Goal: Task Accomplishment & Management: Manage account settings

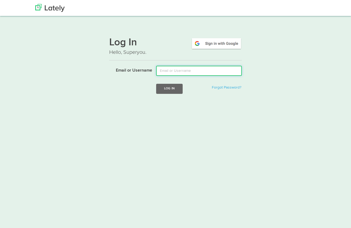
type input "chris@allthingsnext.com"
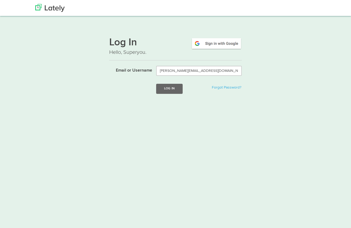
click at [169, 88] on button "Log In" at bounding box center [169, 89] width 27 height 10
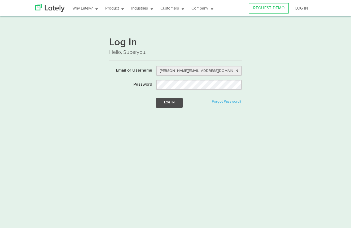
click at [174, 104] on button "Log In" at bounding box center [169, 103] width 27 height 10
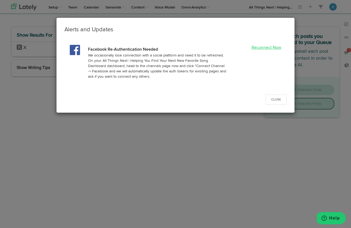
click at [270, 48] on link "Reconnect Now" at bounding box center [267, 48] width 30 height 4
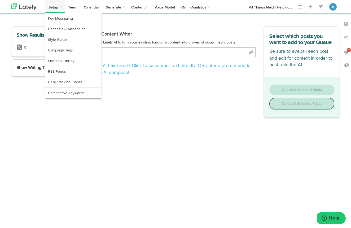
click at [55, 6] on link "Setup" at bounding box center [55, 6] width 20 height 13
click at [62, 31] on link "Channels & Messaging" at bounding box center [73, 29] width 56 height 11
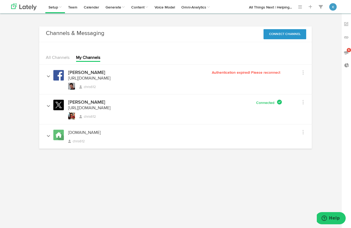
click at [304, 71] on div "Edit Channel Info Set Channel Alias Remove" at bounding box center [297, 72] width 22 height 10
click at [303, 72] on icon at bounding box center [303, 72] width 1 height 5
click at [288, 33] on button "Connect Channel" at bounding box center [285, 34] width 43 height 10
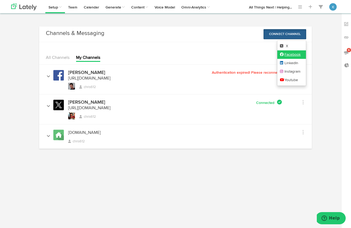
click at [291, 54] on link "Facebook" at bounding box center [291, 54] width 29 height 8
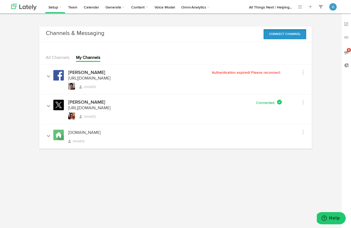
click at [286, 33] on button "Connect Channel" at bounding box center [285, 34] width 43 height 10
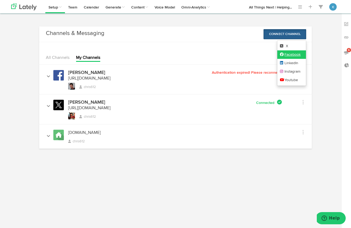
click at [290, 54] on link "Facebook" at bounding box center [291, 54] width 29 height 8
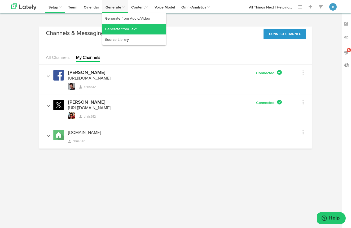
click at [120, 28] on link "Generate from Text" at bounding box center [134, 29] width 64 height 11
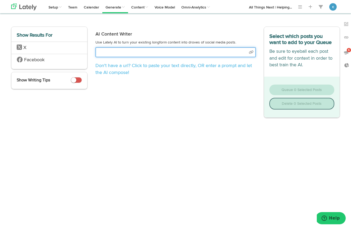
click at [157, 53] on input "text" at bounding box center [175, 52] width 160 height 10
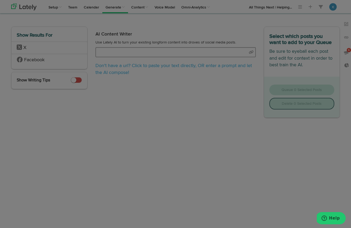
select select "30"
select select "natural"
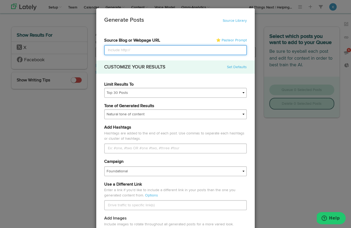
paste input "[URL][DOMAIN_NAME][PERSON_NAME]"
type input "[URL][DOMAIN_NAME][PERSON_NAME]"
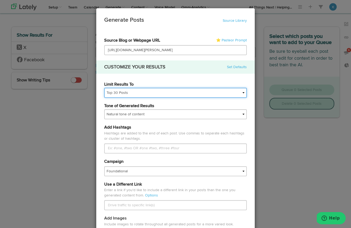
select select
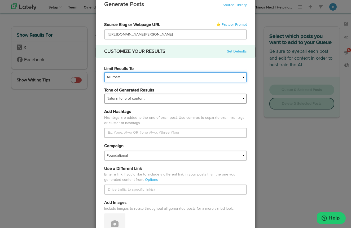
scroll to position [17, 0]
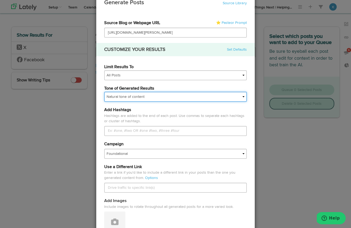
select select "conversational"
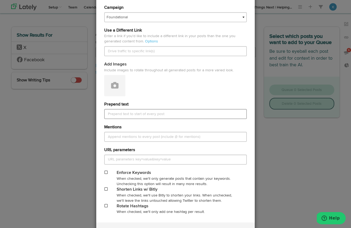
scroll to position [178, 0]
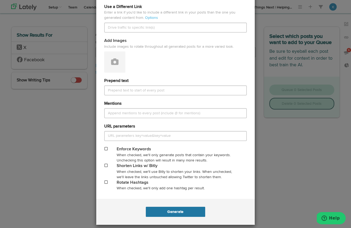
click at [177, 208] on button "Generate" at bounding box center [175, 212] width 59 height 10
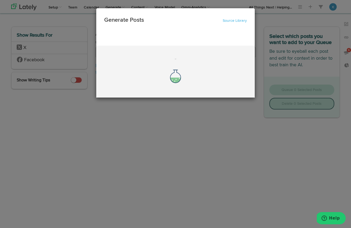
scroll to position [0, 0]
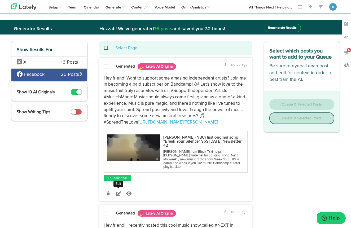
click at [117, 191] on icon at bounding box center [118, 193] width 5 height 5
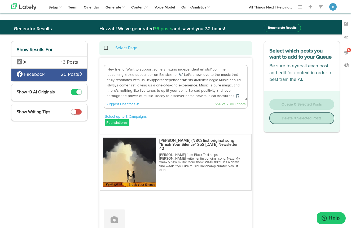
drag, startPoint x: 184, startPoint y: 75, endPoint x: 103, endPoint y: 69, distance: 80.5
click at [104, 69] on div "Hey friend! Want to support some amazing independent artists? Join me in becomi…" at bounding box center [176, 87] width 144 height 44
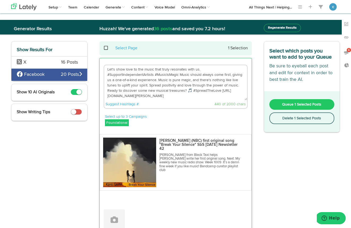
click at [154, 74] on textarea "Let's show love to the music that truly resonates with us. #SupportIndependentA…" at bounding box center [175, 82] width 143 height 35
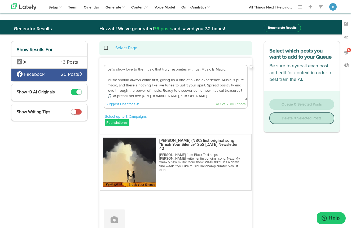
scroll to position [5, 0]
click at [142, 89] on textarea "Let's show love to the music that truly resonates with us. Music Is Magic. Musi…" at bounding box center [175, 82] width 143 height 35
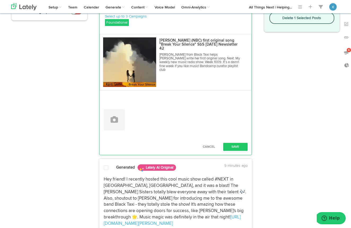
scroll to position [103, 0]
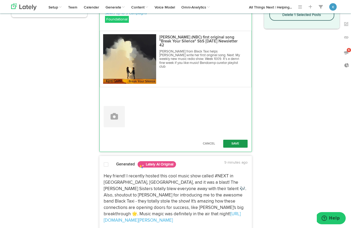
type textarea "Let's show love to the music that truly resonates with us. Music Is Magic. Musi…"
click at [236, 140] on button "Save" at bounding box center [235, 144] width 24 height 8
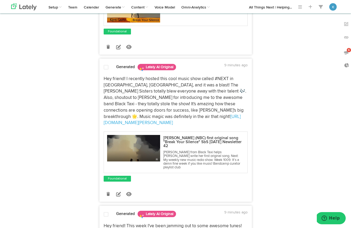
scroll to position [157, 0]
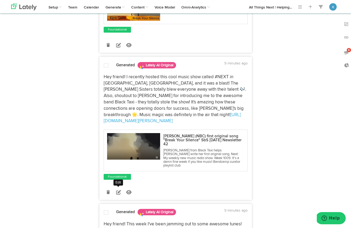
click at [117, 190] on icon at bounding box center [118, 192] width 5 height 5
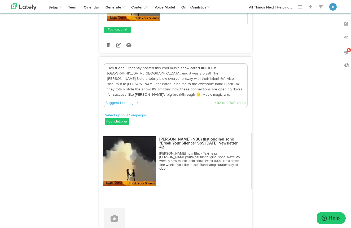
click at [142, 72] on textarea "Hey friend! I recently hosted this cool music show called #NEXT in [GEOGRAPHIC_…" at bounding box center [175, 81] width 143 height 35
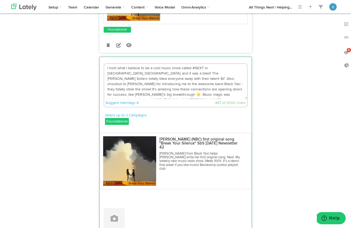
click at [193, 71] on textarea "I host what I believe to be a cool music show called #NEXT in [GEOGRAPHIC_DATA]…" at bounding box center [175, 81] width 143 height 35
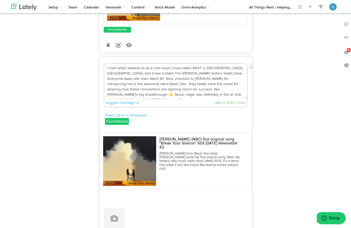
drag, startPoint x: 114, startPoint y: 93, endPoint x: 205, endPoint y: 70, distance: 94.6
click at [205, 70] on textarea "I host what I believe to be a cool music show called NEXT in [GEOGRAPHIC_DATA],…" at bounding box center [175, 81] width 143 height 35
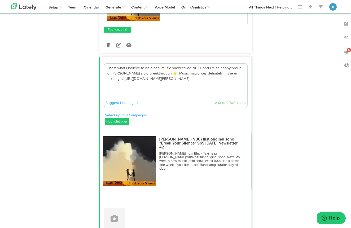
click at [124, 83] on textarea "I host what I believe to be a cool music show called NEXT and I'm so happy/prou…" at bounding box center [175, 81] width 143 height 35
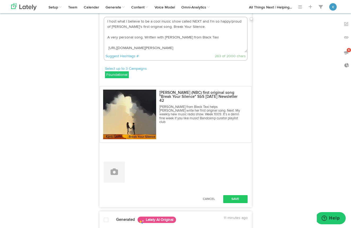
scroll to position [205, 0]
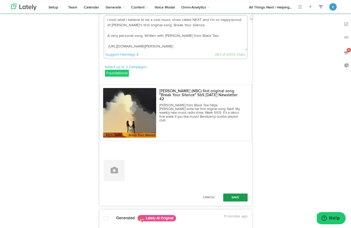
type textarea "I host what I believe to be a cool music show called NEXT and I'm so happy/prou…"
click at [237, 197] on button "Save" at bounding box center [235, 198] width 24 height 8
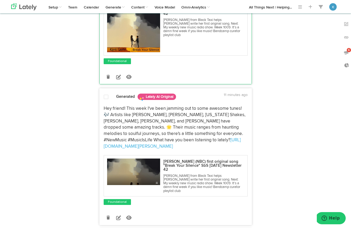
scroll to position [276, 0]
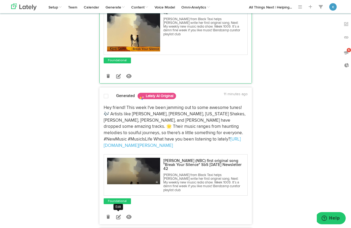
click at [117, 219] on icon at bounding box center [118, 216] width 5 height 5
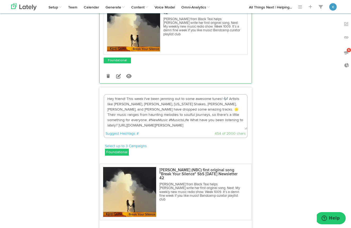
click at [143, 107] on textarea "Hey friend! This week I've been jamming out to some awesome tunes! 🎶 Artists li…" at bounding box center [175, 112] width 143 height 35
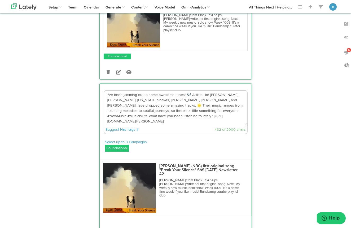
scroll to position [280, 0]
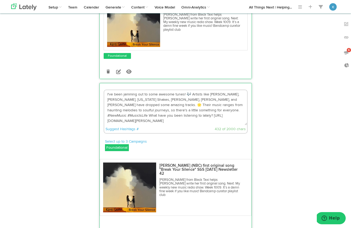
click at [107, 125] on textarea "I've been jamming out to some awesome tunes! 🎶 Artists like [PERSON_NAME], [PER…" at bounding box center [175, 107] width 143 height 35
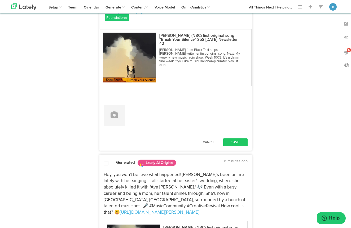
scroll to position [414, 0]
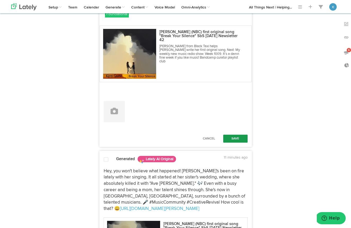
type textarea "I've been jamming out to some awesome tunes! 🎶 Artists like [PERSON_NAME], [PER…"
click at [236, 142] on button "Save" at bounding box center [235, 139] width 24 height 8
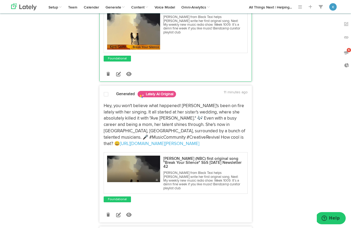
scroll to position [442, 0]
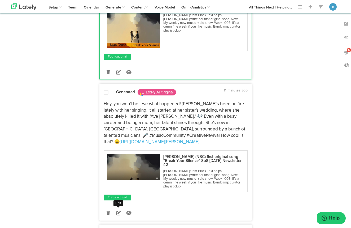
click at [118, 215] on icon at bounding box center [118, 213] width 5 height 5
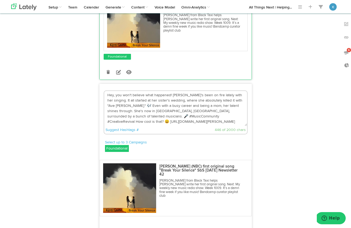
click at [238, 108] on textarea "Hey, you won't believe what happened! [PERSON_NAME]'s been on fire lately with …" at bounding box center [175, 108] width 143 height 35
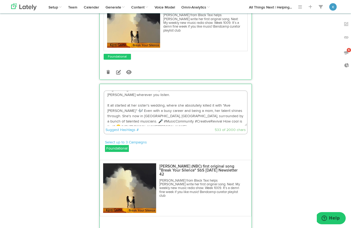
scroll to position [11, 0]
drag, startPoint x: 166, startPoint y: 129, endPoint x: 183, endPoint y: 118, distance: 19.8
click at [183, 118] on textarea "Hey, you won't believe what happened! [PERSON_NAME]'s just released her first o…" at bounding box center [175, 108] width 143 height 35
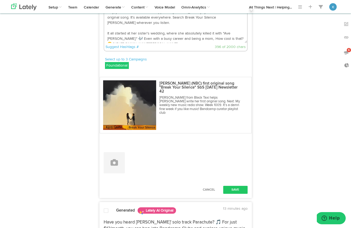
scroll to position [556, 0]
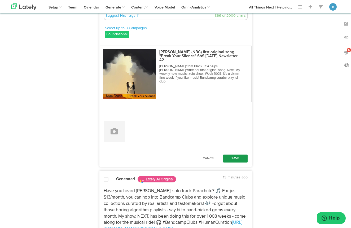
type textarea "Hey, you won't believe what happened! [PERSON_NAME]'s just released her first o…"
click at [236, 163] on button "Save" at bounding box center [235, 159] width 24 height 8
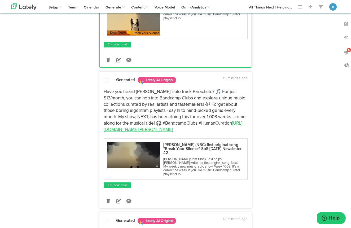
scroll to position [613, 0]
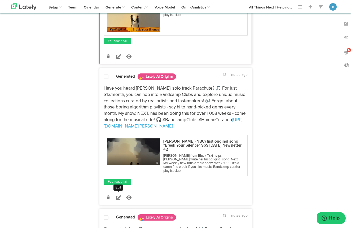
click at [119, 200] on icon at bounding box center [118, 197] width 5 height 5
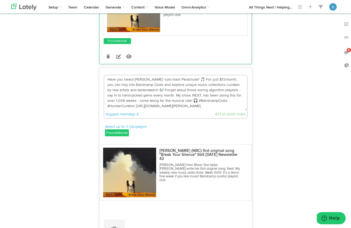
click at [107, 96] on textarea "Have you heard [PERSON_NAME]' solo track Parachute? 🎵 For just $13/month, you c…" at bounding box center [175, 92] width 143 height 35
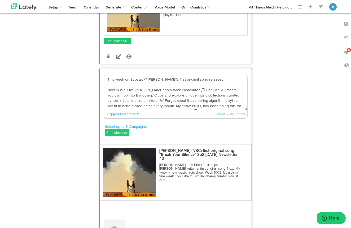
click at [161, 98] on textarea "This week on Substack? [PERSON_NAME]'s first original song released. New music.…" at bounding box center [175, 92] width 143 height 35
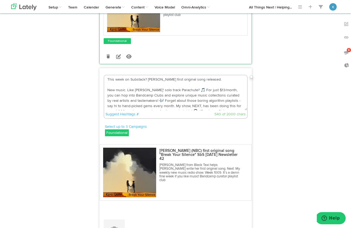
click at [203, 108] on textarea "This week on Substack? [PERSON_NAME] first original song released. New music. L…" at bounding box center [175, 92] width 143 height 35
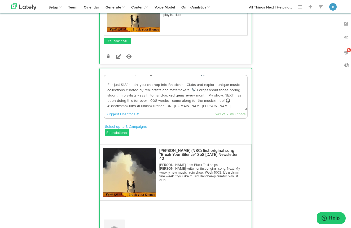
scroll to position [16, 0]
click at [196, 108] on textarea "This week on Substack? [PERSON_NAME] first original song released. New music. L…" at bounding box center [175, 92] width 143 height 35
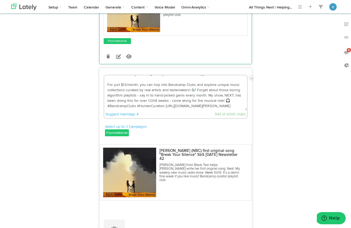
click at [207, 110] on textarea "This week on Substack? [PERSON_NAME] first original song released. New music. L…" at bounding box center [175, 92] width 143 height 35
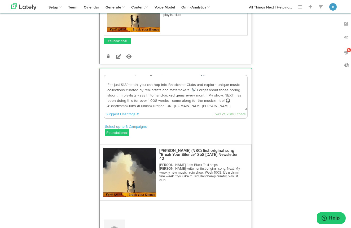
scroll to position [21, 0]
drag, startPoint x: 165, startPoint y: 119, endPoint x: 99, endPoint y: 120, distance: 65.8
click at [99, 120] on div "Generated Lately AI Original 5 minutes ago Let's show love to the music that tr…" at bounding box center [175, 200] width 160 height 1510
click at [107, 110] on textarea "This week on Substack? [PERSON_NAME] first original song released. New music. L…" at bounding box center [175, 92] width 143 height 35
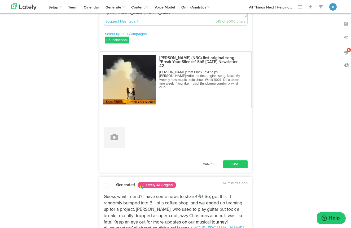
scroll to position [712, 0]
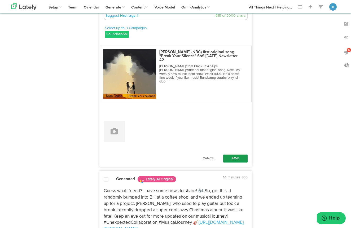
type textarea "This week on Substack? [PERSON_NAME] first original song released. New music. L…"
click at [233, 163] on button "Save" at bounding box center [235, 159] width 24 height 8
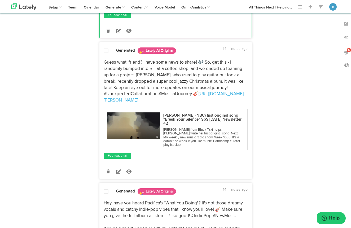
scroll to position [814, 0]
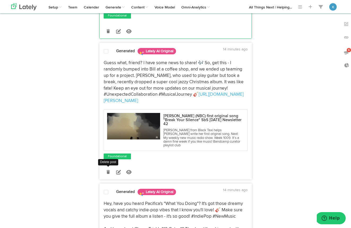
click at [109, 174] on icon at bounding box center [108, 172] width 3 height 4
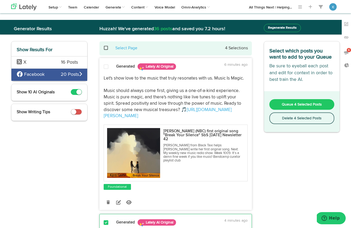
scroll to position [0, 0]
click at [106, 46] on div "Select page" at bounding box center [108, 42] width 21 height 9
click at [105, 48] on span at bounding box center [108, 48] width 11 height 0
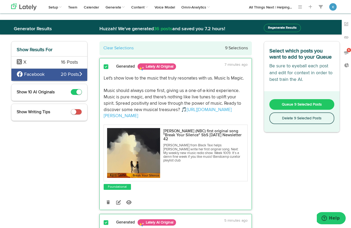
click at [292, 106] on span "Queue 9 Selected Posts" at bounding box center [302, 105] width 40 height 4
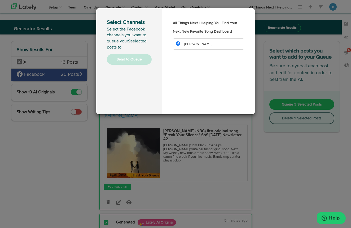
click at [213, 50] on li "[PERSON_NAME]" at bounding box center [208, 43] width 71 height 11
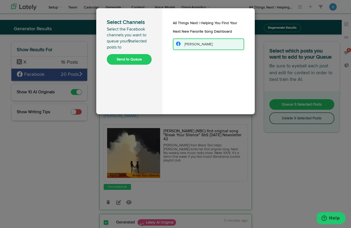
click at [135, 60] on button "Send to Queue" at bounding box center [129, 59] width 45 height 11
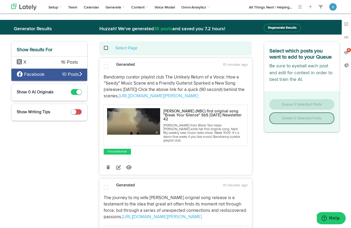
click at [51, 64] on span "X" at bounding box center [35, 62] width 36 height 7
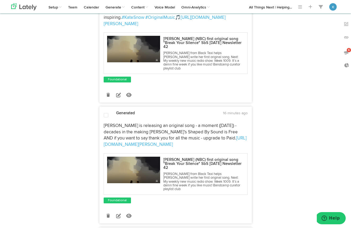
scroll to position [677, 0]
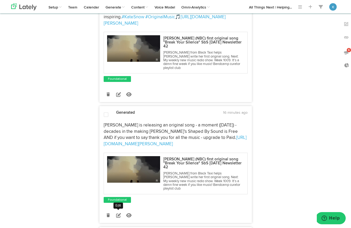
click at [121, 213] on icon at bounding box center [118, 215] width 5 height 5
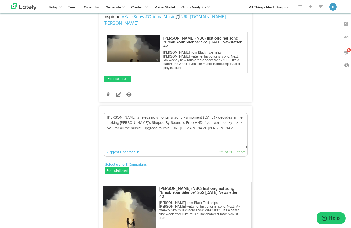
click at [208, 113] on textarea "[PERSON_NAME] is releasing an original song - a moment ([DATE]) - decades in th…" at bounding box center [175, 130] width 143 height 35
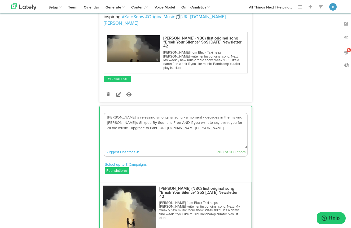
click at [231, 113] on textarea "[PERSON_NAME] is releasing an original song - a moment - decades in the making …" at bounding box center [175, 130] width 143 height 35
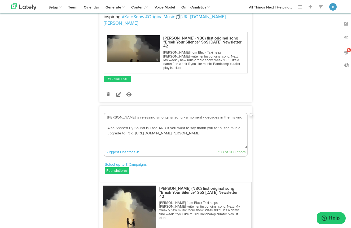
click at [144, 113] on textarea "[PERSON_NAME] is releasing an original song - a moment - decades in the making …" at bounding box center [175, 130] width 143 height 35
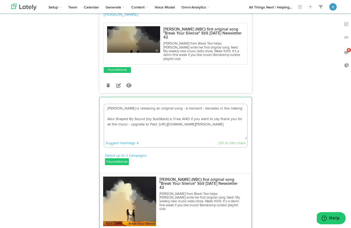
scroll to position [687, 0]
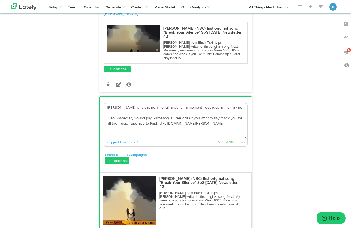
click at [158, 107] on textarea "[PERSON_NAME] is releasing an original song - a moment - decades in the making …" at bounding box center [175, 120] width 143 height 35
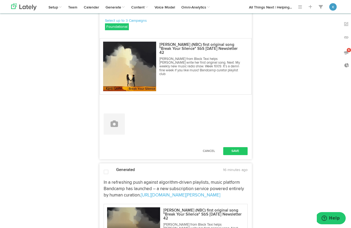
scroll to position [834, 0]
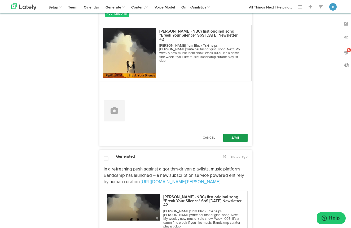
type textarea "[PERSON_NAME] is releasing an original song - a moment - decades in the making …"
click at [235, 134] on button "Save" at bounding box center [235, 138] width 24 height 8
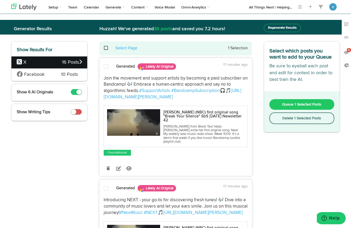
scroll to position [0, 0]
click at [107, 48] on span at bounding box center [108, 48] width 11 height 0
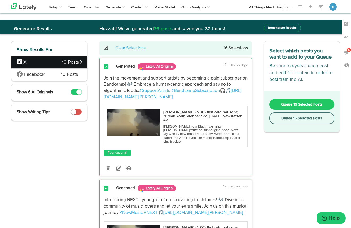
click at [303, 107] on button "Queue 16 Selected Posts" at bounding box center [301, 104] width 65 height 11
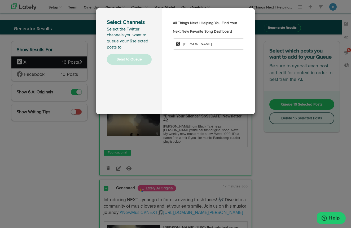
click at [216, 50] on li "[PERSON_NAME]" at bounding box center [208, 43] width 71 height 11
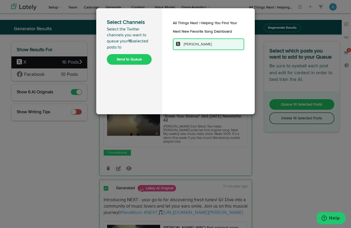
click at [130, 58] on button "Send to Queue" at bounding box center [129, 59] width 45 height 11
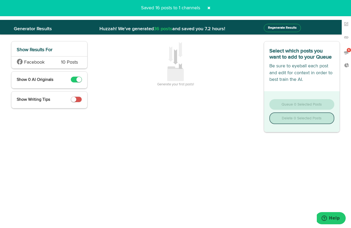
click at [208, 7] on span at bounding box center [209, 8] width 8 height 8
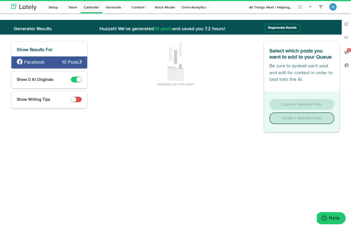
click at [92, 5] on link "Calendar" at bounding box center [92, 6] width 22 height 13
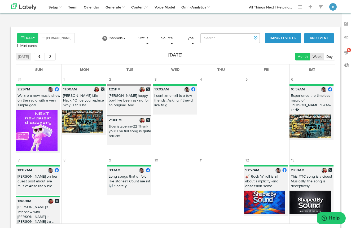
click at [315, 55] on button "Week" at bounding box center [317, 57] width 14 height 8
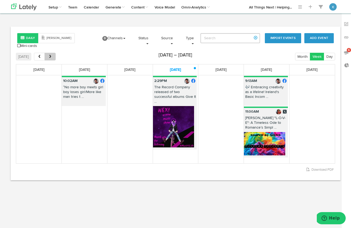
click at [52, 55] on button "next" at bounding box center [50, 57] width 11 height 8
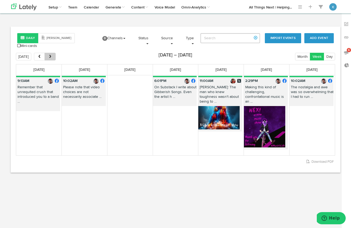
click at [52, 55] on button "next" at bounding box center [50, 57] width 11 height 8
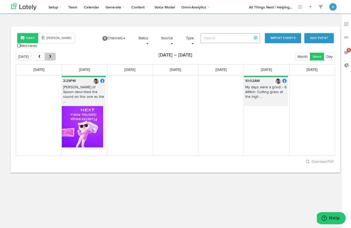
click at [52, 55] on button "next" at bounding box center [50, 57] width 11 height 8
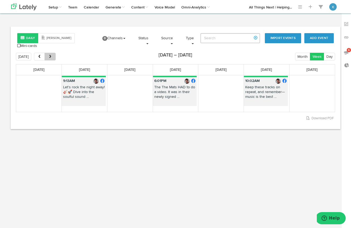
click at [52, 55] on button "next" at bounding box center [50, 57] width 11 height 8
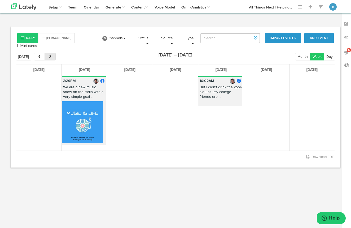
click at [52, 55] on button "next" at bounding box center [50, 57] width 11 height 8
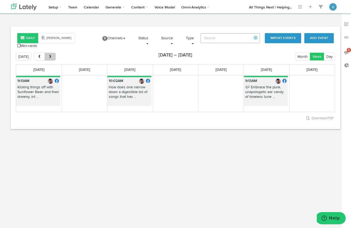
click at [52, 55] on button "next" at bounding box center [50, 57] width 11 height 8
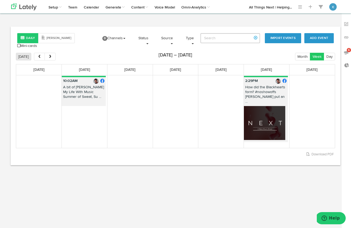
click at [26, 57] on button "[DATE]" at bounding box center [23, 57] width 15 height 8
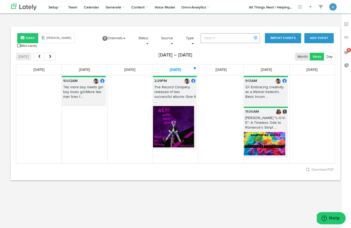
click at [305, 55] on button "Month" at bounding box center [302, 57] width 15 height 8
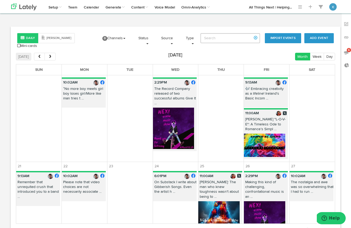
scroll to position [188, 0]
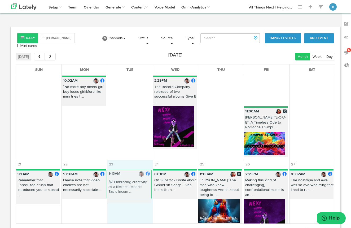
drag, startPoint x: 271, startPoint y: 81, endPoint x: 133, endPoint y: 181, distance: 169.7
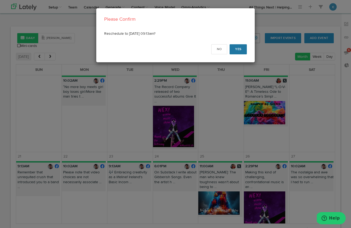
click at [239, 49] on button "Yes" at bounding box center [238, 49] width 17 height 10
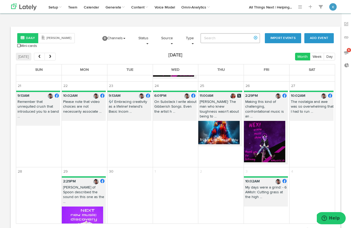
scroll to position [257, 0]
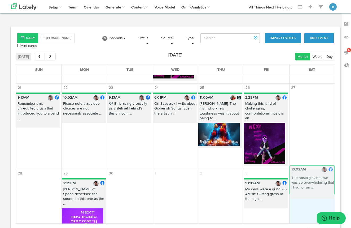
drag, startPoint x: 305, startPoint y: 100, endPoint x: 305, endPoint y: 179, distance: 78.7
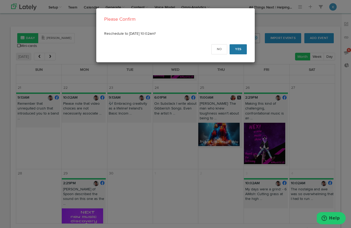
click at [238, 50] on button "Yes" at bounding box center [238, 49] width 17 height 10
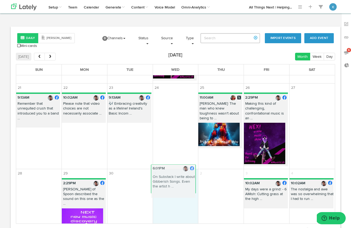
drag, startPoint x: 179, startPoint y: 98, endPoint x: 177, endPoint y: 176, distance: 77.7
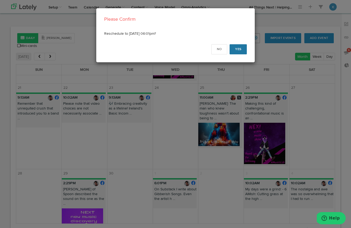
click at [238, 50] on button "Yes" at bounding box center [238, 49] width 17 height 10
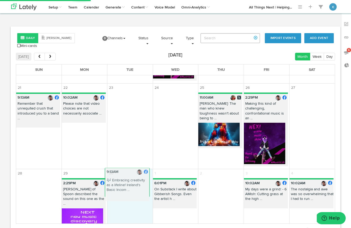
drag, startPoint x: 129, startPoint y: 99, endPoint x: 127, endPoint y: 180, distance: 81.7
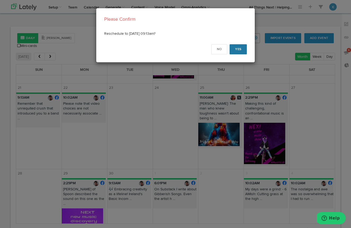
click at [237, 50] on button "Yes" at bounding box center [238, 49] width 17 height 10
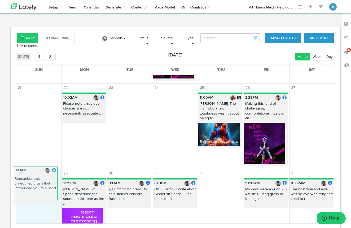
drag, startPoint x: 44, startPoint y: 100, endPoint x: 41, endPoint y: 179, distance: 79.6
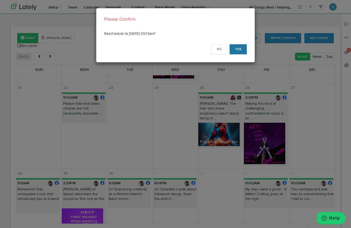
click at [241, 46] on button "Yes" at bounding box center [238, 49] width 17 height 10
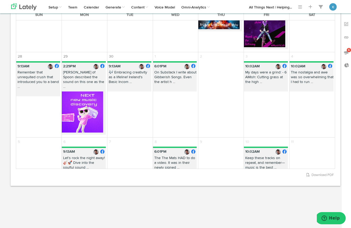
scroll to position [318, 0]
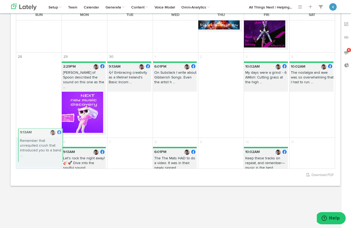
drag, startPoint x: 42, startPoint y: 71, endPoint x: 44, endPoint y: 144, distance: 72.9
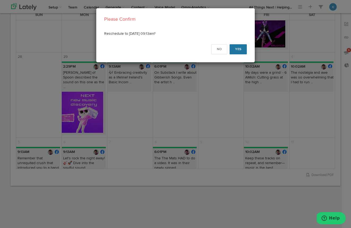
click at [240, 49] on button "Yes" at bounding box center [238, 49] width 17 height 10
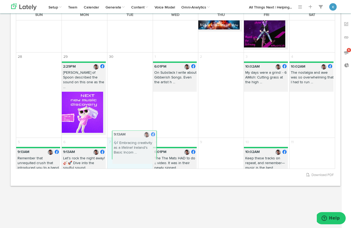
drag, startPoint x: 125, startPoint y: 72, endPoint x: 129, endPoint y: 147, distance: 75.2
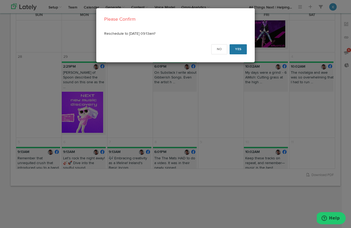
click at [239, 49] on button "Yes" at bounding box center [238, 49] width 17 height 10
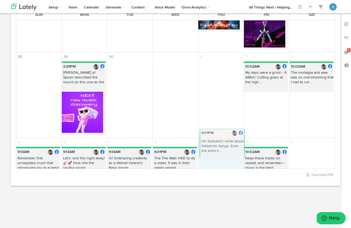
drag, startPoint x: 175, startPoint y: 72, endPoint x: 221, endPoint y: 146, distance: 87.0
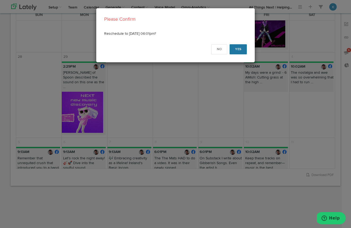
click at [240, 48] on button "Yes" at bounding box center [238, 49] width 17 height 10
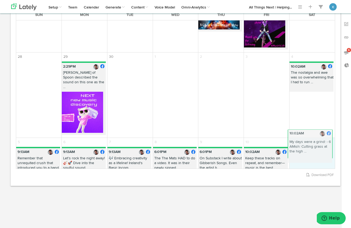
drag, startPoint x: 263, startPoint y: 69, endPoint x: 307, endPoint y: 144, distance: 86.3
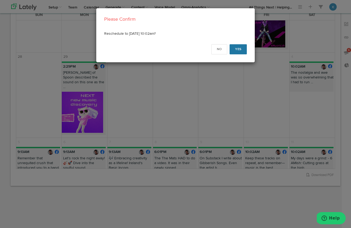
click at [239, 50] on button "Yes" at bounding box center [238, 49] width 17 height 10
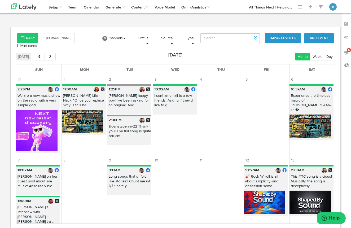
scroll to position [0, 0]
click at [51, 57] on span "next" at bounding box center [50, 57] width 5 height 4
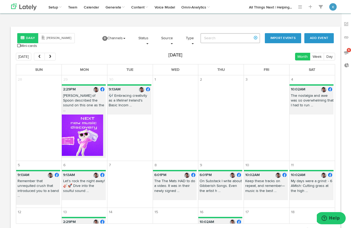
scroll to position [6, 0]
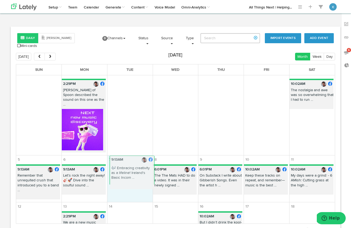
drag, startPoint x: 129, startPoint y: 90, endPoint x: 131, endPoint y: 167, distance: 76.9
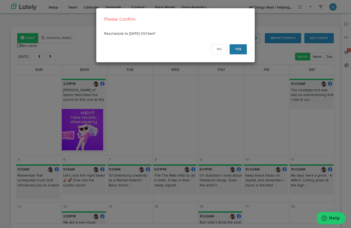
click at [237, 51] on button "Yes" at bounding box center [238, 49] width 17 height 10
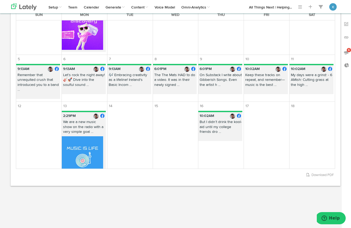
scroll to position [53, 0]
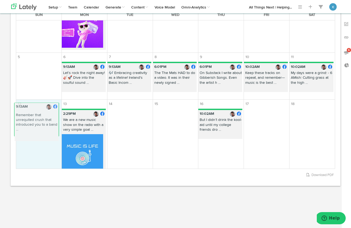
drag, startPoint x: 45, startPoint y: 73, endPoint x: 43, endPoint y: 119, distance: 45.9
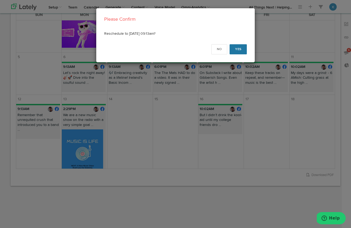
click at [239, 50] on button "Yes" at bounding box center [238, 49] width 17 height 10
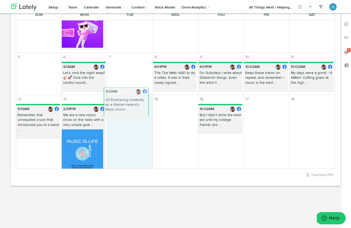
drag, startPoint x: 136, startPoint y: 73, endPoint x: 134, endPoint y: 113, distance: 40.9
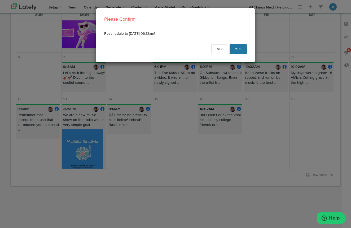
click at [238, 51] on button "Yes" at bounding box center [238, 49] width 17 height 10
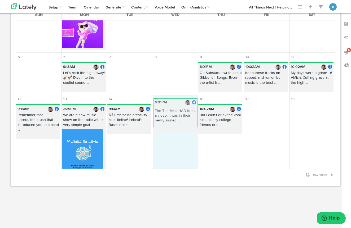
drag, startPoint x: 179, startPoint y: 72, endPoint x: 179, endPoint y: 114, distance: 41.6
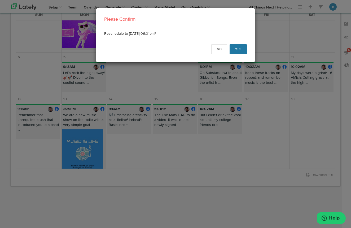
click at [240, 50] on button "Yes" at bounding box center [238, 49] width 17 height 10
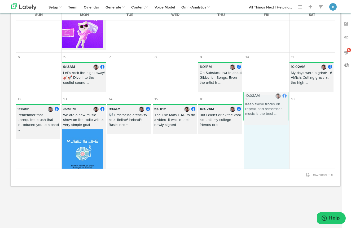
drag, startPoint x: 259, startPoint y: 68, endPoint x: 259, endPoint y: 103, distance: 34.7
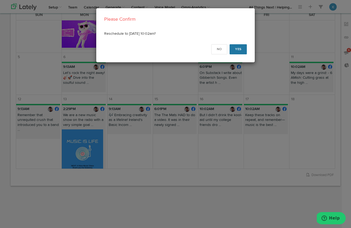
click at [242, 50] on button "Yes" at bounding box center [238, 49] width 17 height 10
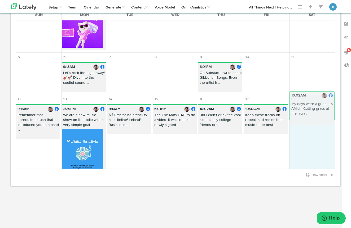
drag, startPoint x: 311, startPoint y: 64, endPoint x: 311, endPoint y: 99, distance: 34.7
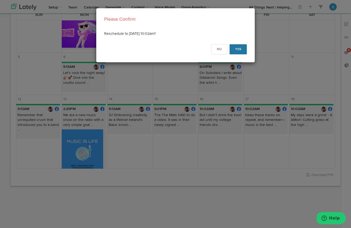
click at [240, 49] on button "Yes" at bounding box center [238, 49] width 17 height 10
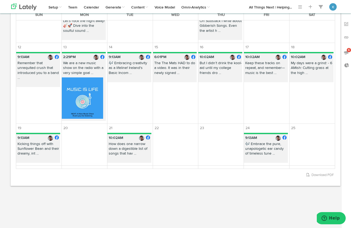
scroll to position [106, 0]
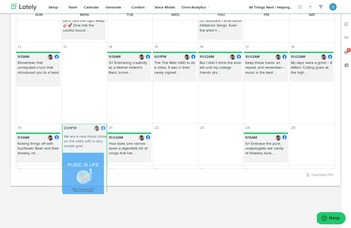
drag, startPoint x: 89, startPoint y: 58, endPoint x: 89, endPoint y: 135, distance: 77.7
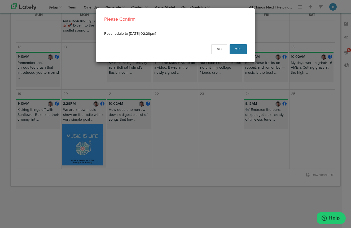
click at [239, 48] on button "Yes" at bounding box center [238, 49] width 17 height 10
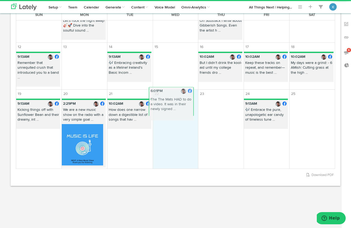
drag, startPoint x: 182, startPoint y: 65, endPoint x: 178, endPoint y: 106, distance: 41.0
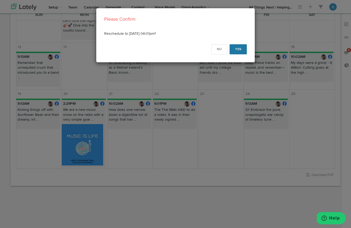
click at [240, 48] on button "Yes" at bounding box center [238, 49] width 17 height 10
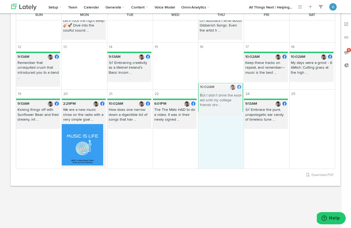
drag, startPoint x: 228, startPoint y: 62, endPoint x: 228, endPoint y: 101, distance: 39.5
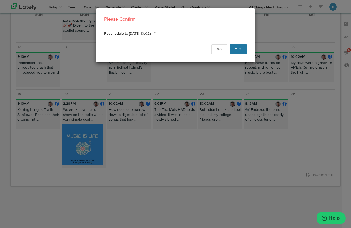
click at [238, 50] on button "Yes" at bounding box center [238, 49] width 17 height 10
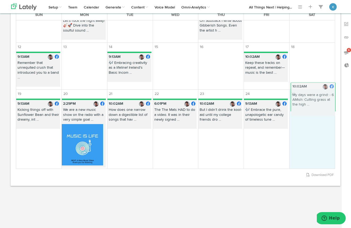
drag, startPoint x: 305, startPoint y: 58, endPoint x: 306, endPoint y: 94, distance: 36.3
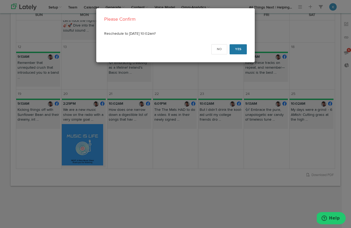
click at [240, 49] on button "Yes" at bounding box center [238, 49] width 17 height 10
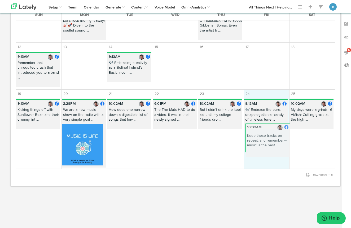
drag, startPoint x: 262, startPoint y: 58, endPoint x: 264, endPoint y: 135, distance: 76.9
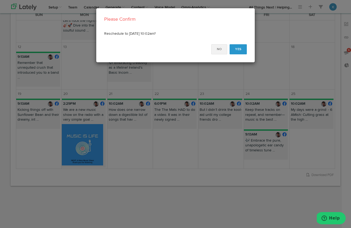
click at [221, 47] on button "No" at bounding box center [219, 49] width 16 height 10
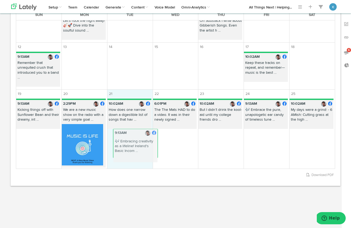
drag, startPoint x: 124, startPoint y: 56, endPoint x: 129, endPoint y: 138, distance: 82.6
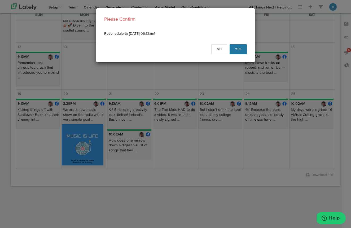
click at [240, 48] on button "Yes" at bounding box center [238, 49] width 17 height 10
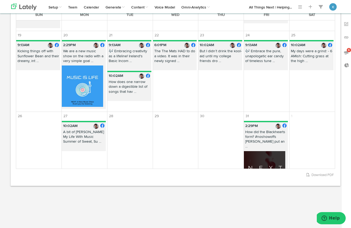
scroll to position [165, 0]
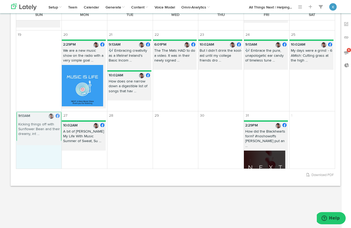
drag, startPoint x: 39, startPoint y: 47, endPoint x: 39, endPoint y: 125, distance: 77.9
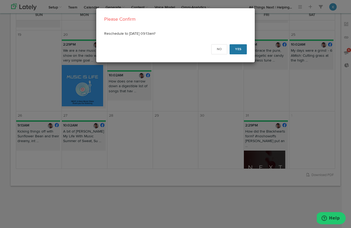
click at [240, 48] on button "Yes" at bounding box center [238, 49] width 17 height 10
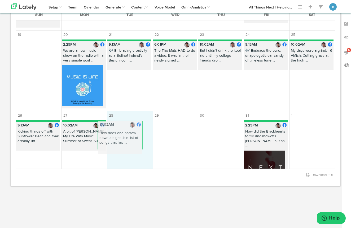
drag, startPoint x: 140, startPoint y: 75, endPoint x: 130, endPoint y: 131, distance: 57.1
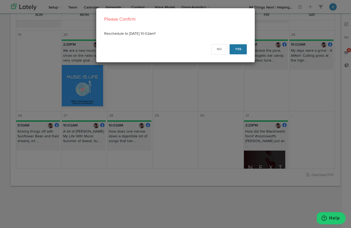
click at [234, 47] on button "Yes" at bounding box center [238, 49] width 17 height 10
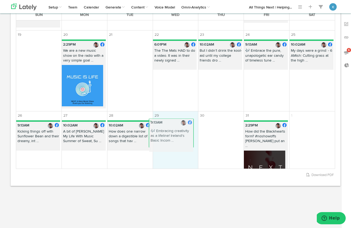
drag, startPoint x: 129, startPoint y: 43, endPoint x: 170, endPoint y: 128, distance: 94.1
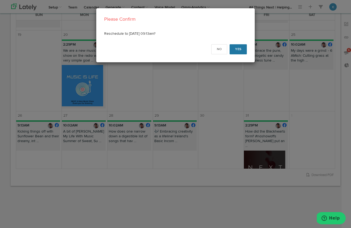
click at [242, 46] on button "Yes" at bounding box center [238, 49] width 17 height 10
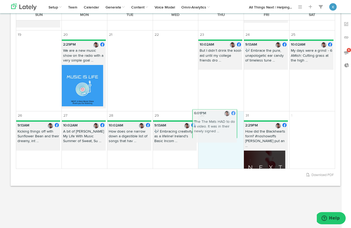
drag, startPoint x: 173, startPoint y: 48, endPoint x: 212, endPoint y: 124, distance: 84.9
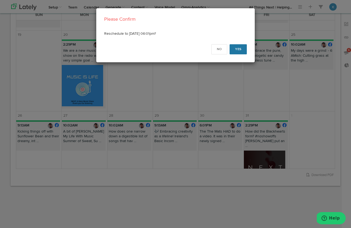
click at [242, 48] on button "Yes" at bounding box center [238, 49] width 17 height 10
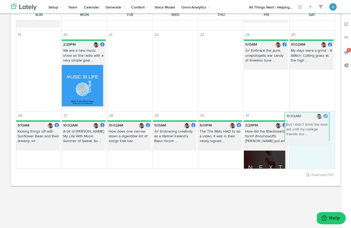
drag, startPoint x: 223, startPoint y: 52, endPoint x: 310, endPoint y: 132, distance: 117.9
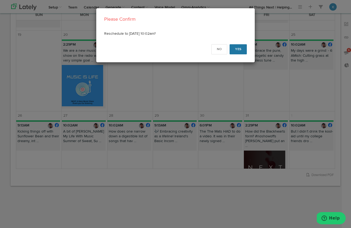
click at [241, 50] on button "Yes" at bounding box center [238, 49] width 17 height 10
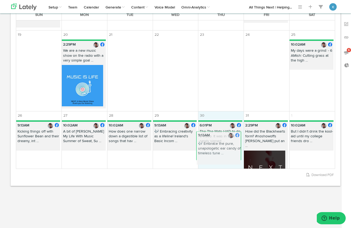
drag, startPoint x: 268, startPoint y: 49, endPoint x: 220, endPoint y: 146, distance: 108.4
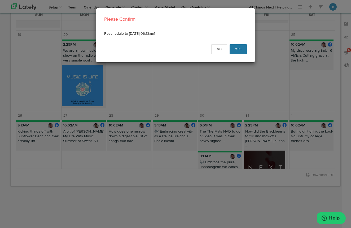
click at [241, 51] on button "Yes" at bounding box center [238, 49] width 17 height 10
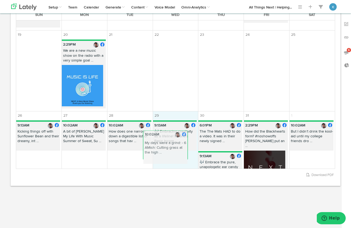
drag, startPoint x: 312, startPoint y: 53, endPoint x: 165, endPoint y: 150, distance: 175.5
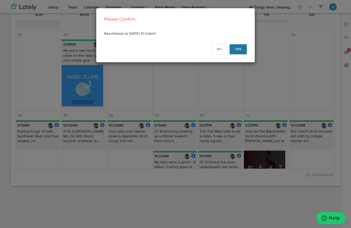
click at [239, 48] on button "Yes" at bounding box center [238, 49] width 17 height 10
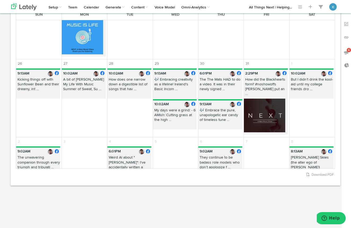
scroll to position [55, 0]
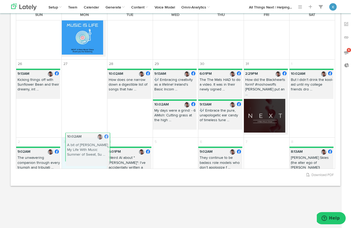
drag, startPoint x: 74, startPoint y: 73, endPoint x: 77, endPoint y: 143, distance: 69.8
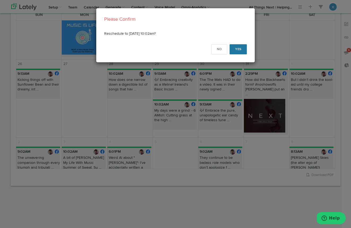
click at [238, 48] on button "Yes" at bounding box center [238, 49] width 17 height 10
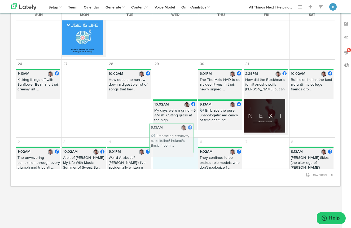
drag, startPoint x: 180, startPoint y: 78, endPoint x: 176, endPoint y: 140, distance: 61.7
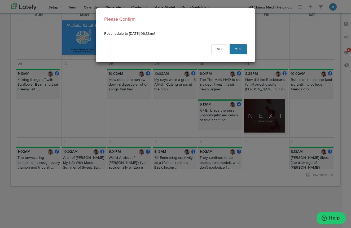
click at [243, 47] on button "Yes" at bounding box center [238, 49] width 17 height 10
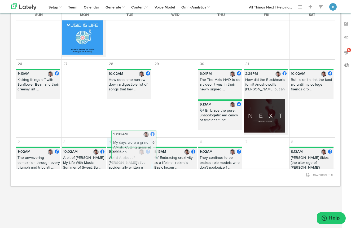
drag, startPoint x: 183, startPoint y: 74, endPoint x: 142, endPoint y: 142, distance: 79.2
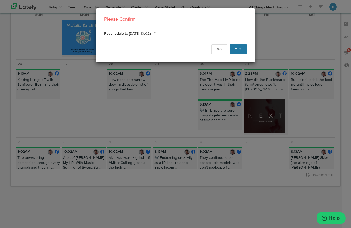
click at [237, 46] on button "Yes" at bounding box center [238, 49] width 17 height 10
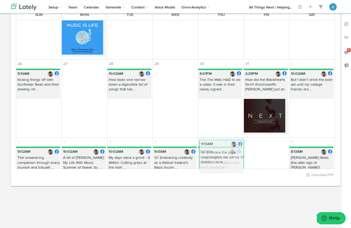
drag, startPoint x: 216, startPoint y: 104, endPoint x: 217, endPoint y: 151, distance: 46.7
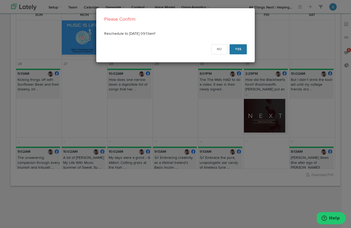
click at [239, 49] on button "Yes" at bounding box center [238, 49] width 17 height 10
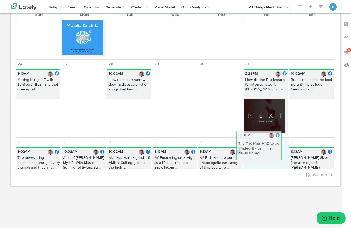
drag, startPoint x: 218, startPoint y: 73, endPoint x: 257, endPoint y: 142, distance: 78.6
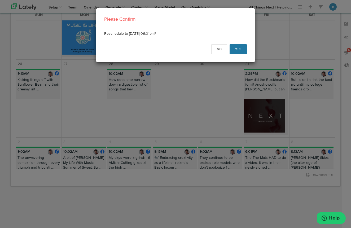
click at [241, 50] on button "Yes" at bounding box center [238, 49] width 17 height 10
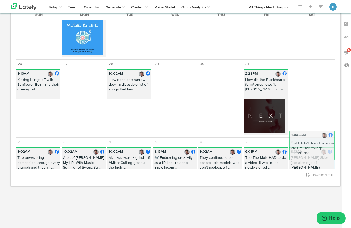
drag, startPoint x: 304, startPoint y: 73, endPoint x: 304, endPoint y: 142, distance: 68.4
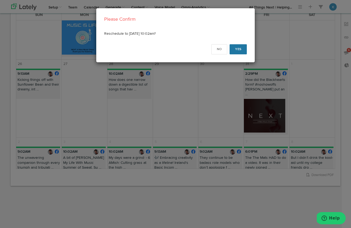
click at [237, 50] on button "Yes" at bounding box center [238, 49] width 17 height 10
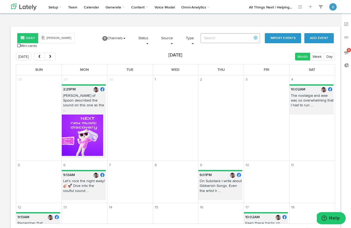
scroll to position [0, 0]
click at [51, 57] on span "next" at bounding box center [50, 57] width 5 height 4
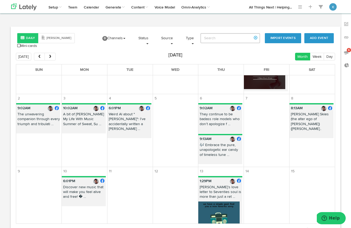
scroll to position [66, 0]
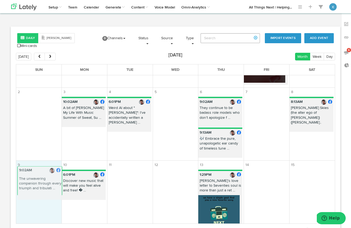
drag, startPoint x: 41, startPoint y: 101, endPoint x: 42, endPoint y: 176, distance: 74.2
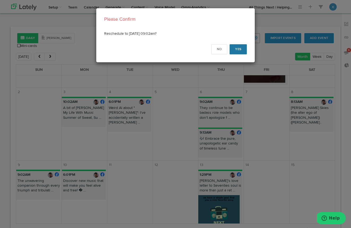
click at [240, 50] on button "Yes" at bounding box center [238, 49] width 17 height 10
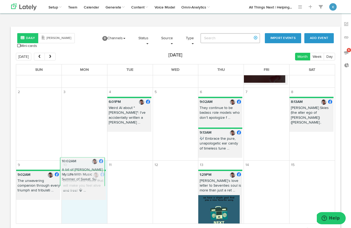
drag, startPoint x: 95, startPoint y: 108, endPoint x: 93, endPoint y: 174, distance: 66.3
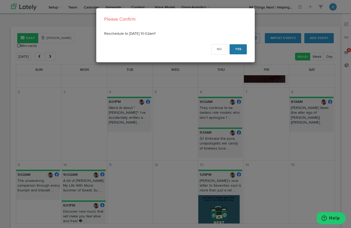
click at [244, 50] on button "Yes" at bounding box center [238, 49] width 17 height 10
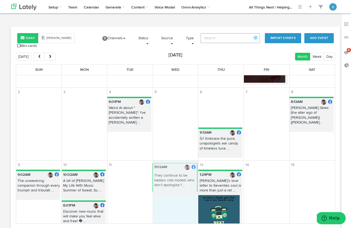
drag, startPoint x: 212, startPoint y: 101, endPoint x: 166, endPoint y: 173, distance: 84.8
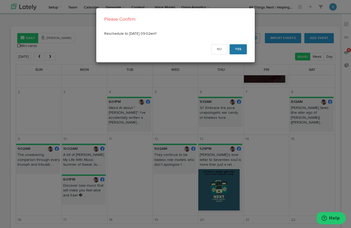
click at [237, 49] on button "Yes" at bounding box center [238, 49] width 17 height 10
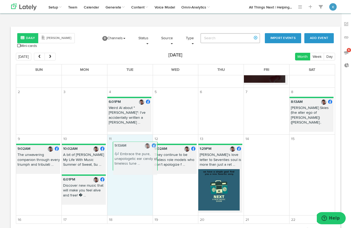
drag, startPoint x: 218, startPoint y: 104, endPoint x: 130, endPoint y: 154, distance: 100.7
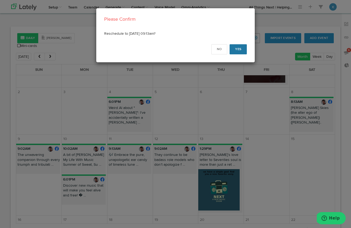
click at [240, 49] on button "Yes" at bounding box center [238, 49] width 17 height 10
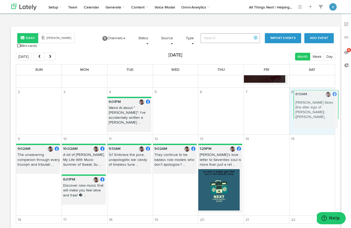
drag, startPoint x: 300, startPoint y: 101, endPoint x: 304, endPoint y: 99, distance: 4.3
click at [304, 99] on div "Sun Mon Tue Wed Thu Fri Sat 26 27 28 29 30 31 1 9:13AM Kicking things off with …" at bounding box center [175, 144] width 319 height 160
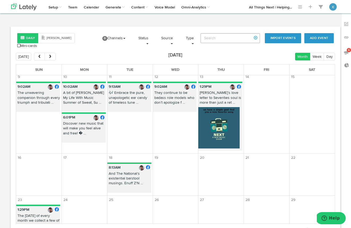
scroll to position [121, 0]
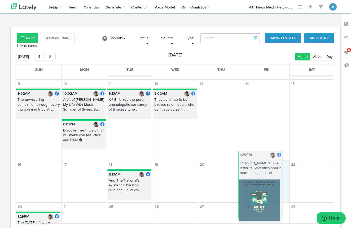
drag, startPoint x: 220, startPoint y: 93, endPoint x: 260, endPoint y: 165, distance: 82.7
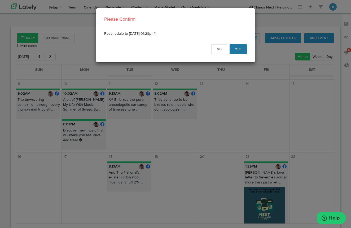
click at [242, 49] on button "Yes" at bounding box center [238, 49] width 17 height 10
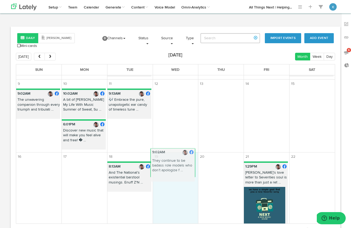
drag, startPoint x: 176, startPoint y: 90, endPoint x: 173, endPoint y: 159, distance: 69.8
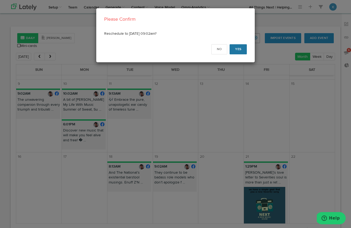
click at [240, 48] on button "Yes" at bounding box center [238, 49] width 17 height 10
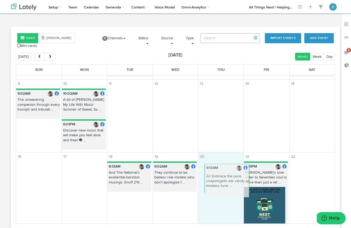
drag, startPoint x: 121, startPoint y: 89, endPoint x: 218, endPoint y: 174, distance: 129.2
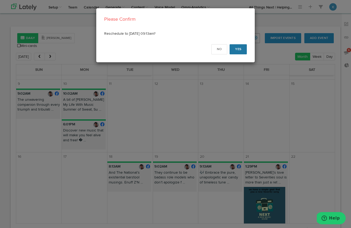
click at [239, 46] on button "Yes" at bounding box center [238, 49] width 17 height 10
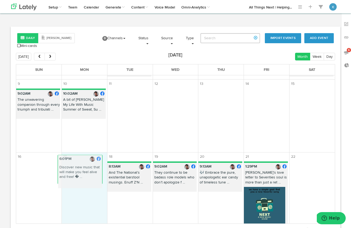
drag, startPoint x: 85, startPoint y: 116, endPoint x: 81, endPoint y: 163, distance: 47.4
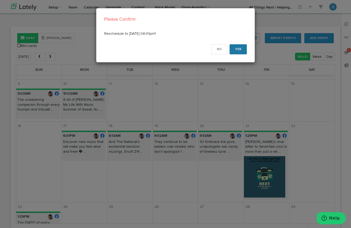
click at [238, 49] on button "Yes" at bounding box center [238, 49] width 17 height 10
